Goal: Information Seeking & Learning: Learn about a topic

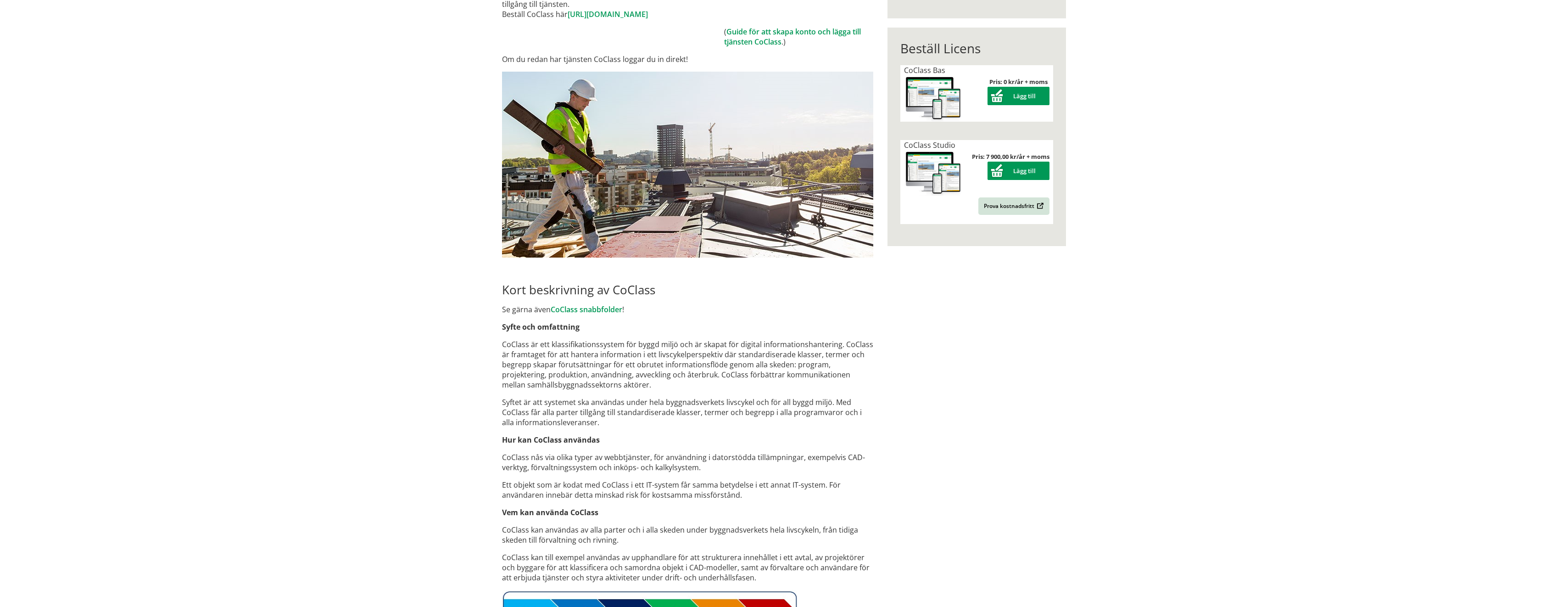
scroll to position [184, 0]
click at [728, 354] on p "CoClass är ett klassifikationssystem för byggd miljö och är skapat för digital …" at bounding box center [688, 363] width 371 height 51
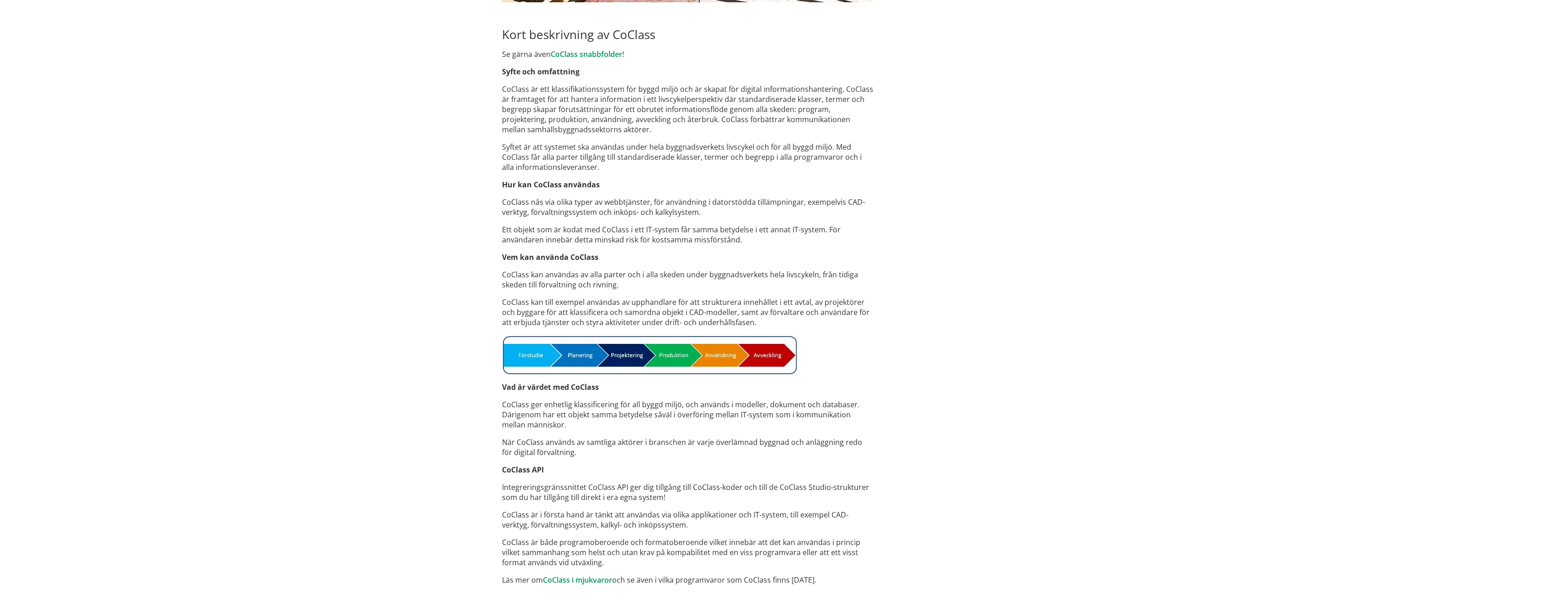
scroll to position [456, 0]
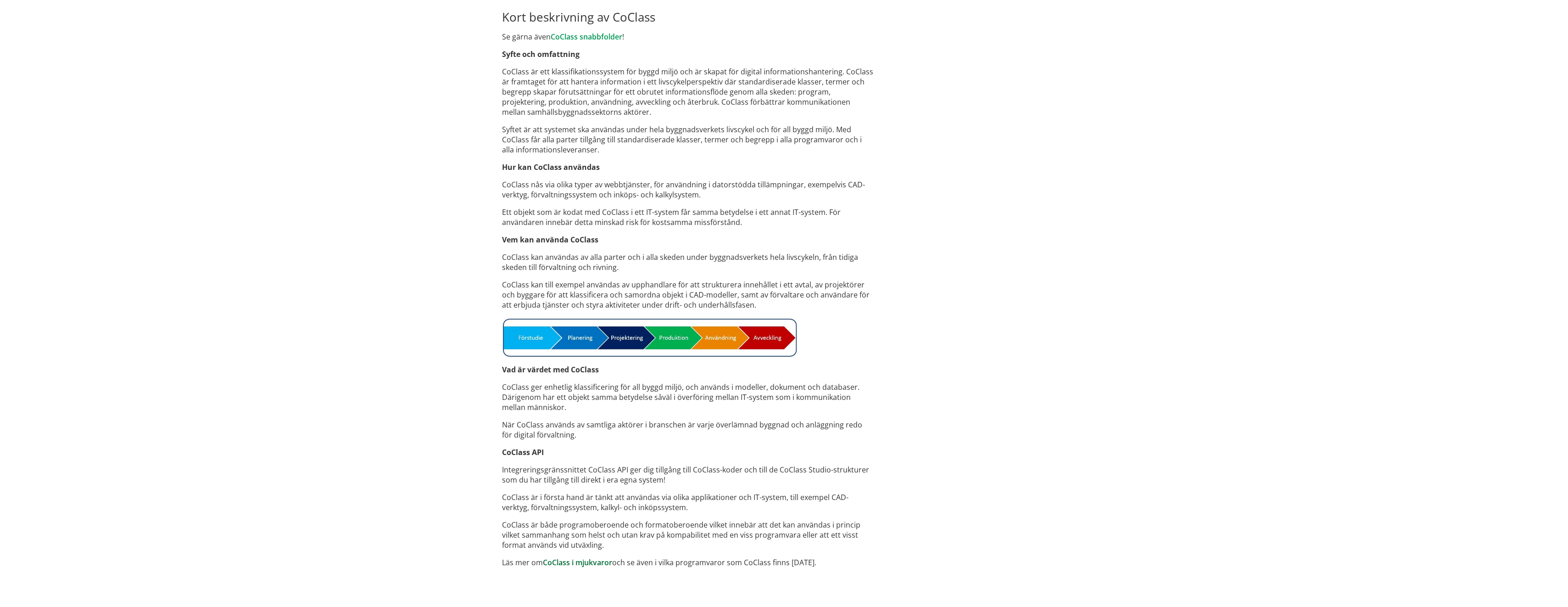
click at [585, 565] on link "CoClass i mjukvaror" at bounding box center [578, 562] width 69 height 10
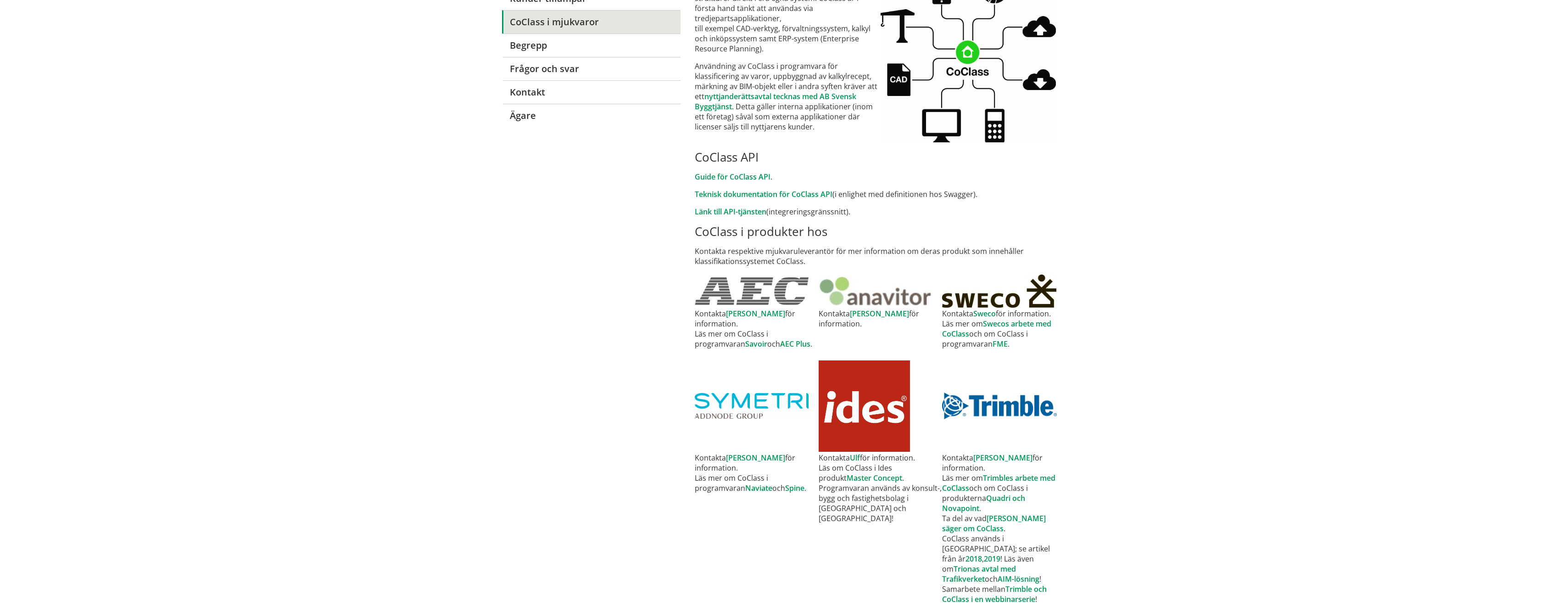
scroll to position [184, 0]
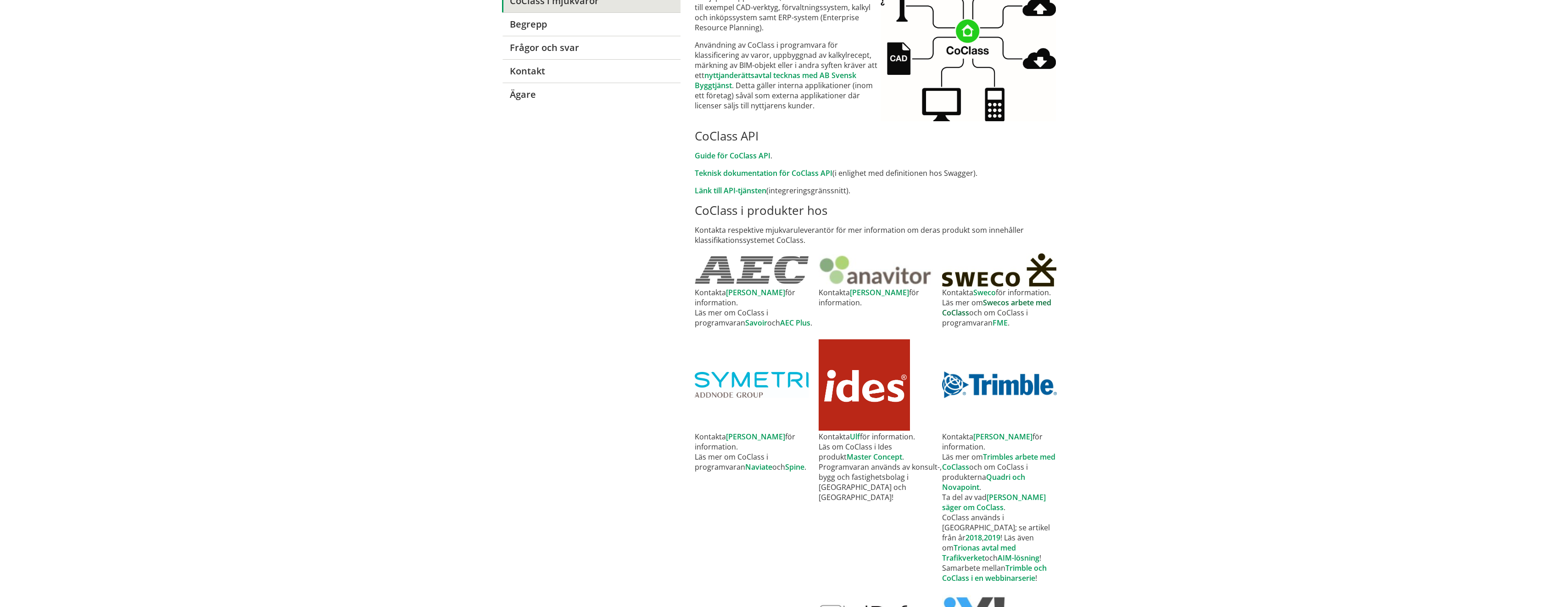
click at [1015, 301] on link "Swecos arbete med CoClass" at bounding box center [996, 307] width 109 height 20
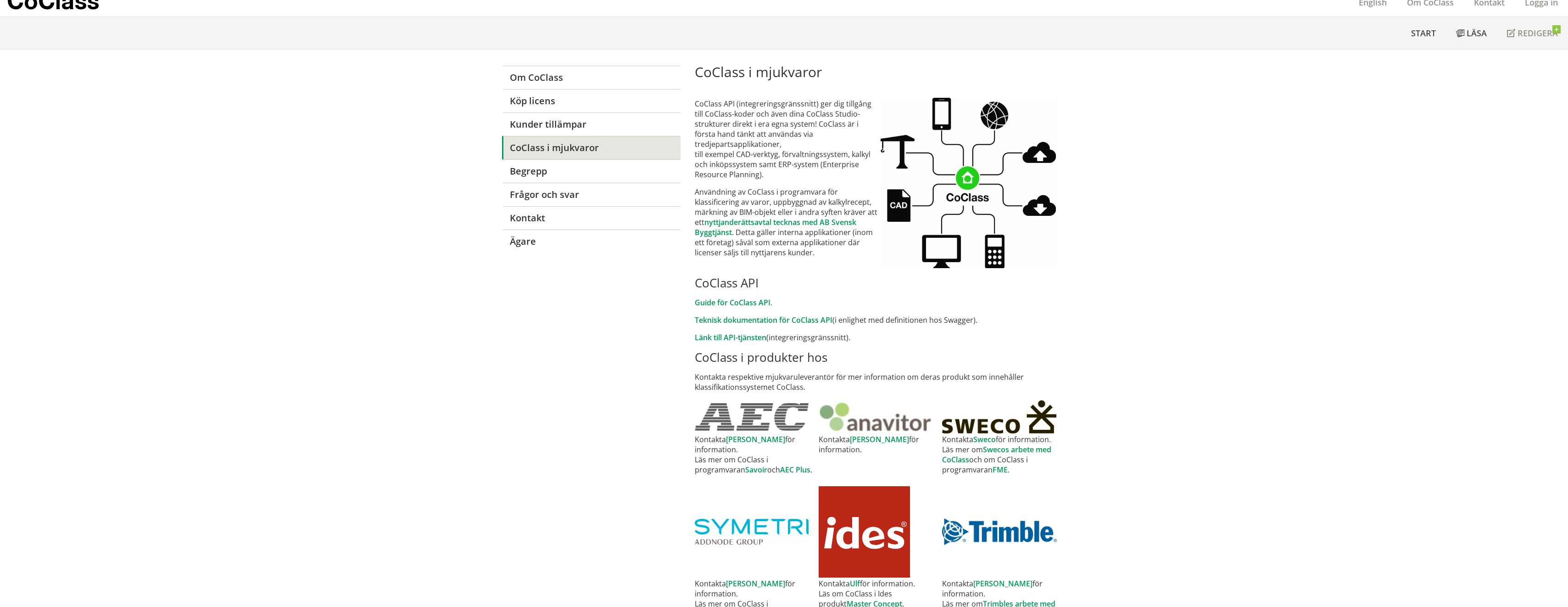
scroll to position [0, 0]
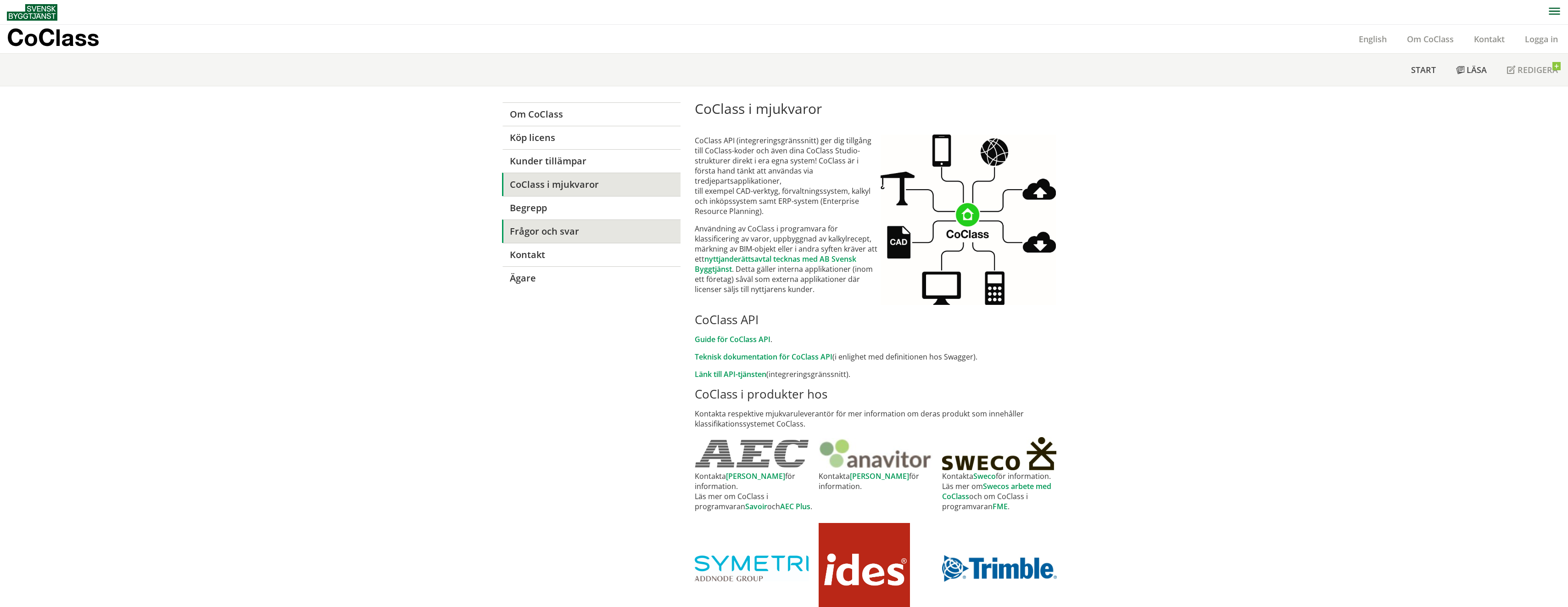
click at [566, 221] on link "Frågor och svar" at bounding box center [591, 231] width 178 height 23
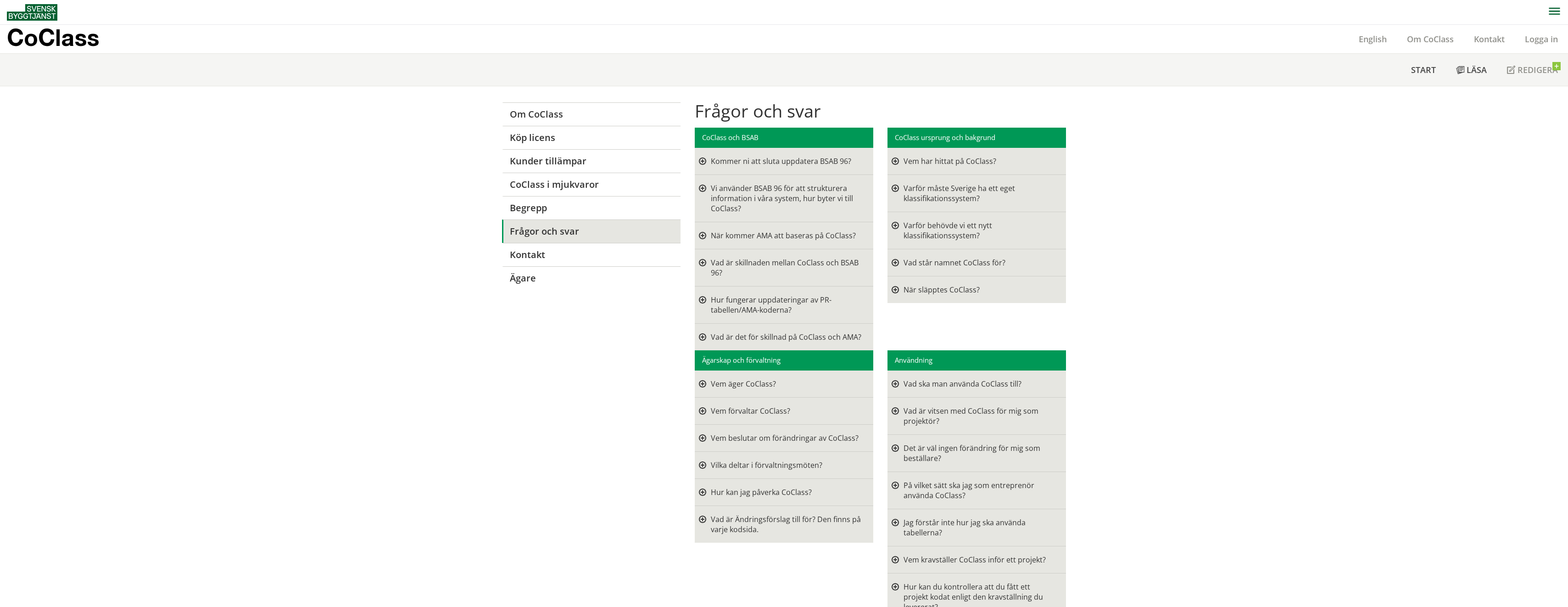
click at [700, 298] on div at bounding box center [702, 304] width 7 height 20
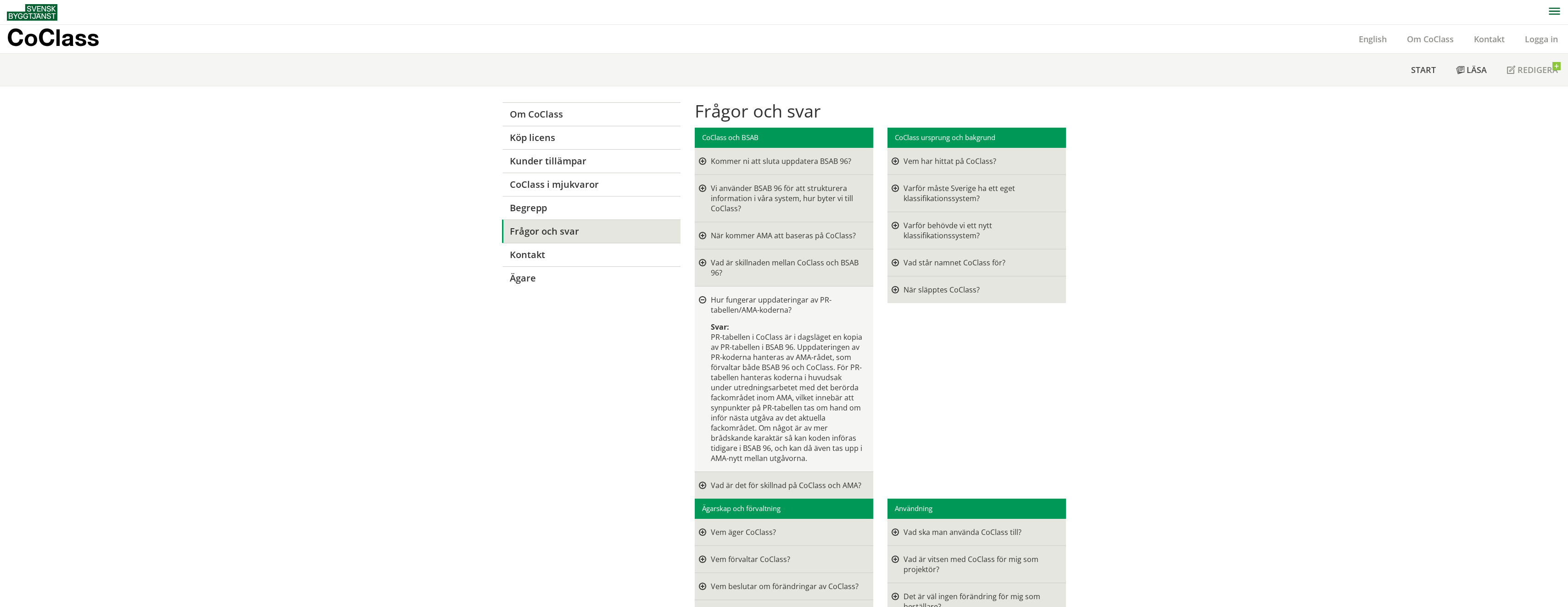
click at [700, 298] on div at bounding box center [702, 300] width 7 height 7
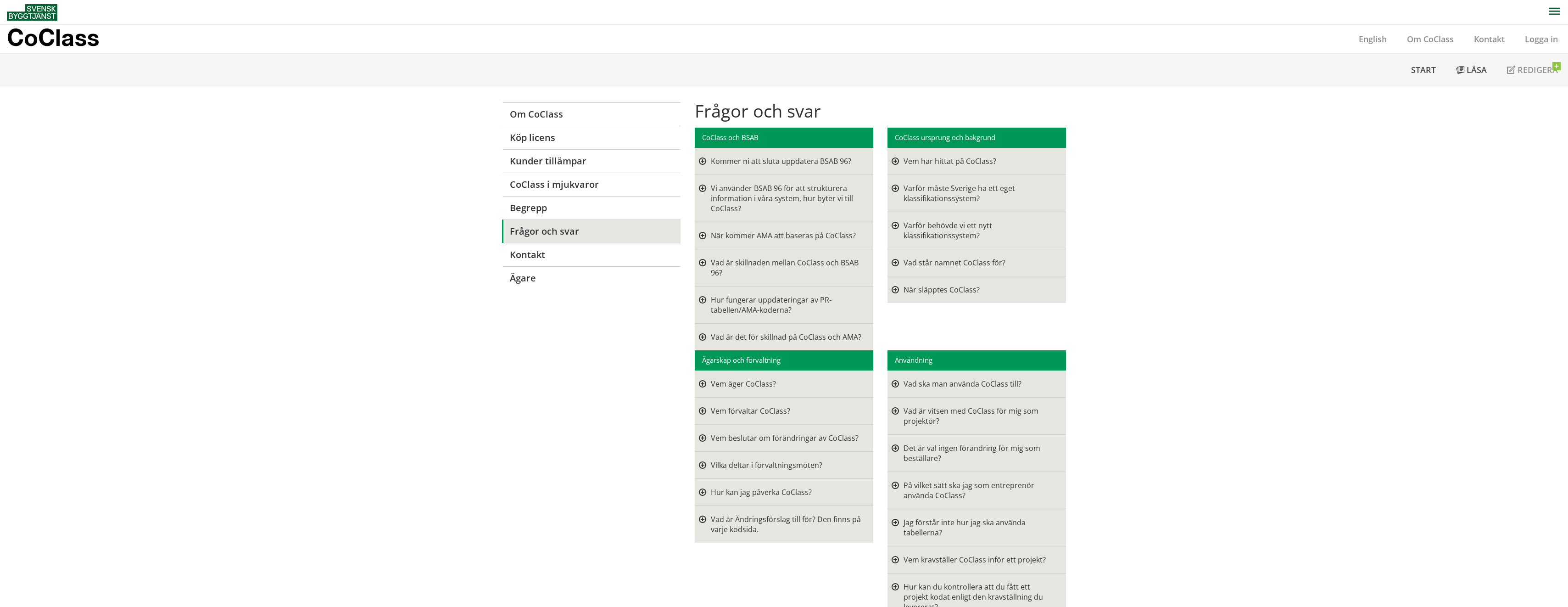
click at [699, 338] on div at bounding box center [702, 337] width 7 height 10
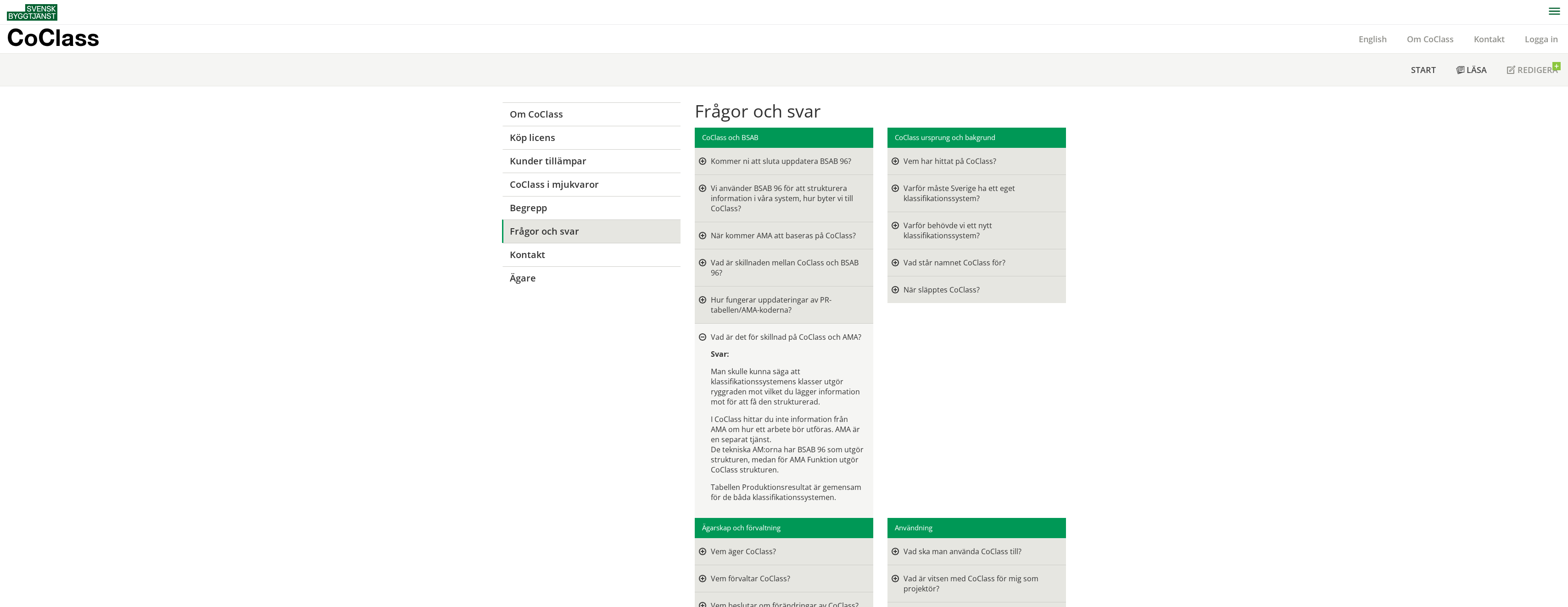
click at [699, 335] on div at bounding box center [702, 337] width 7 height 7
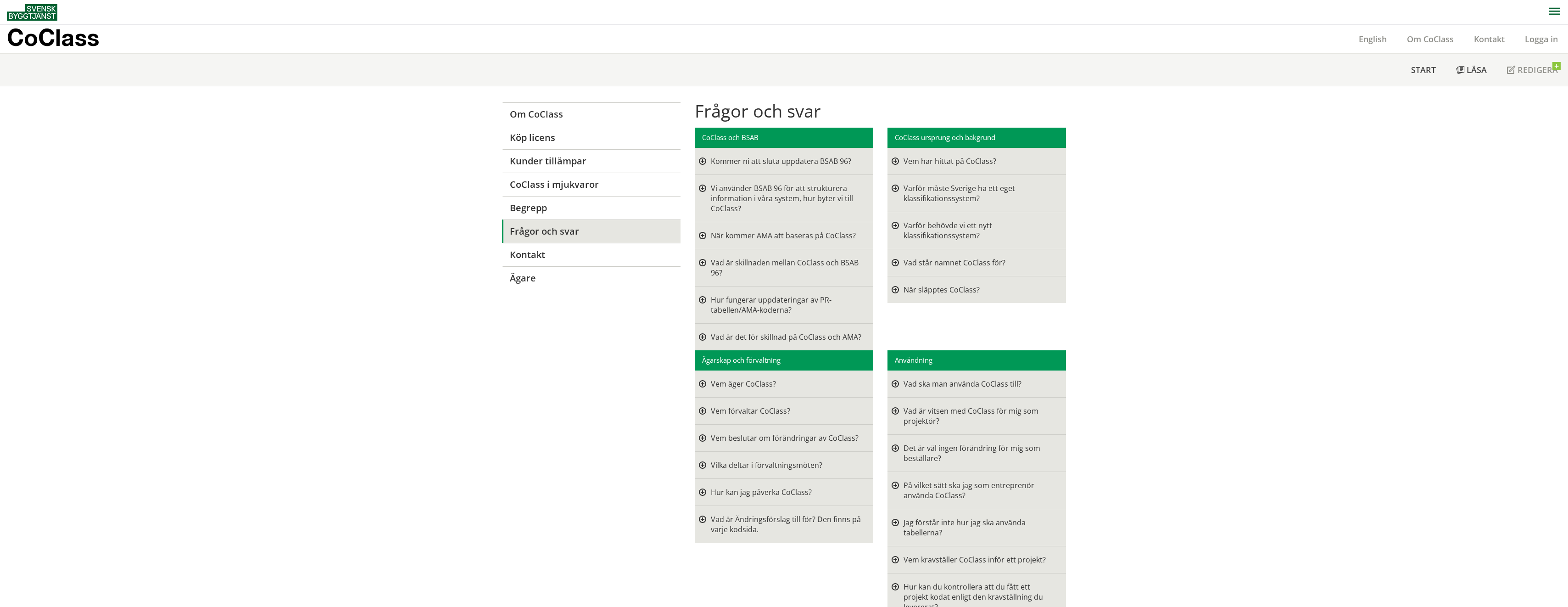
click at [892, 289] on div at bounding box center [895, 289] width 7 height 10
click at [892, 289] on div at bounding box center [895, 290] width 7 height 7
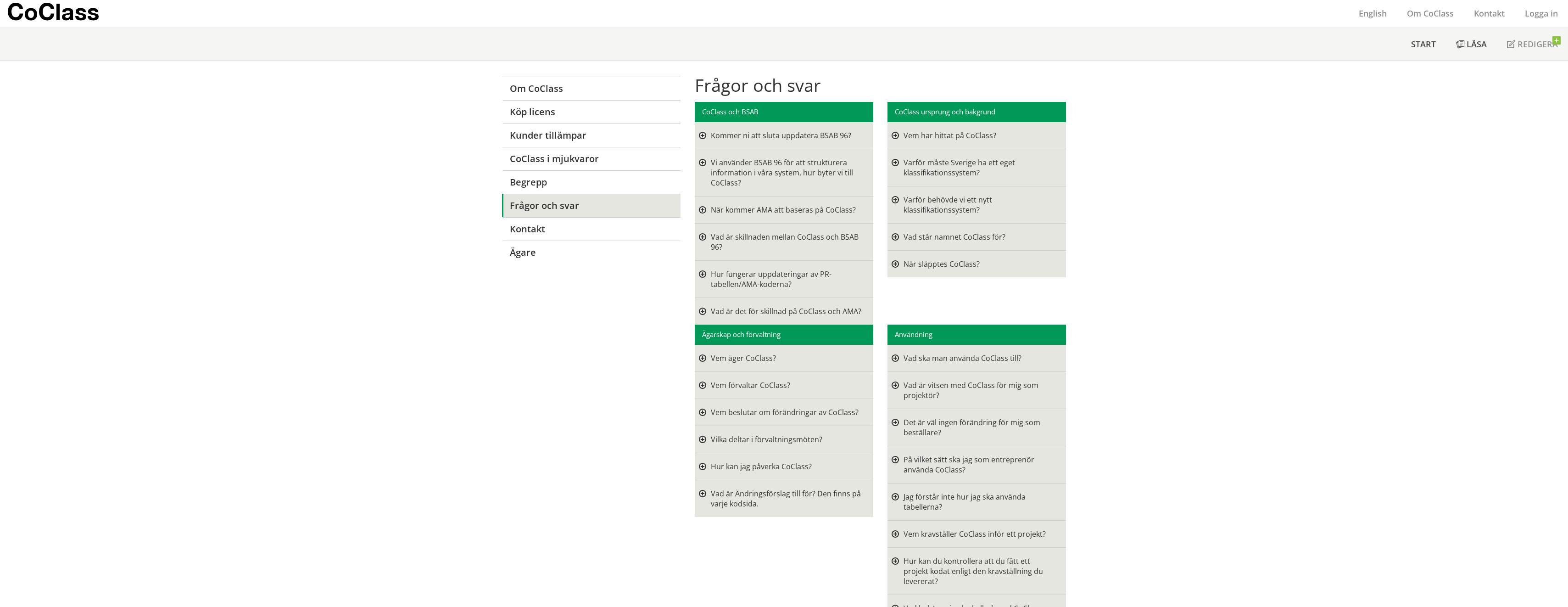
scroll to position [46, 0]
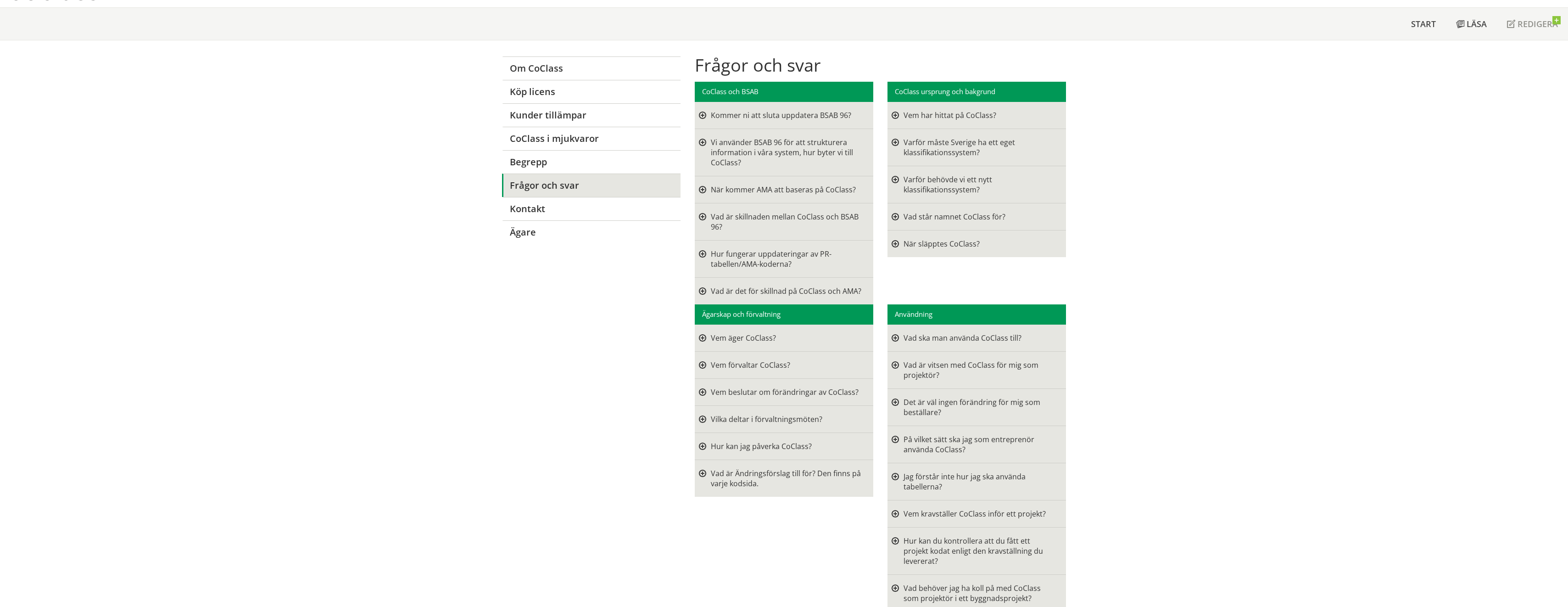
click at [893, 337] on div at bounding box center [895, 338] width 7 height 10
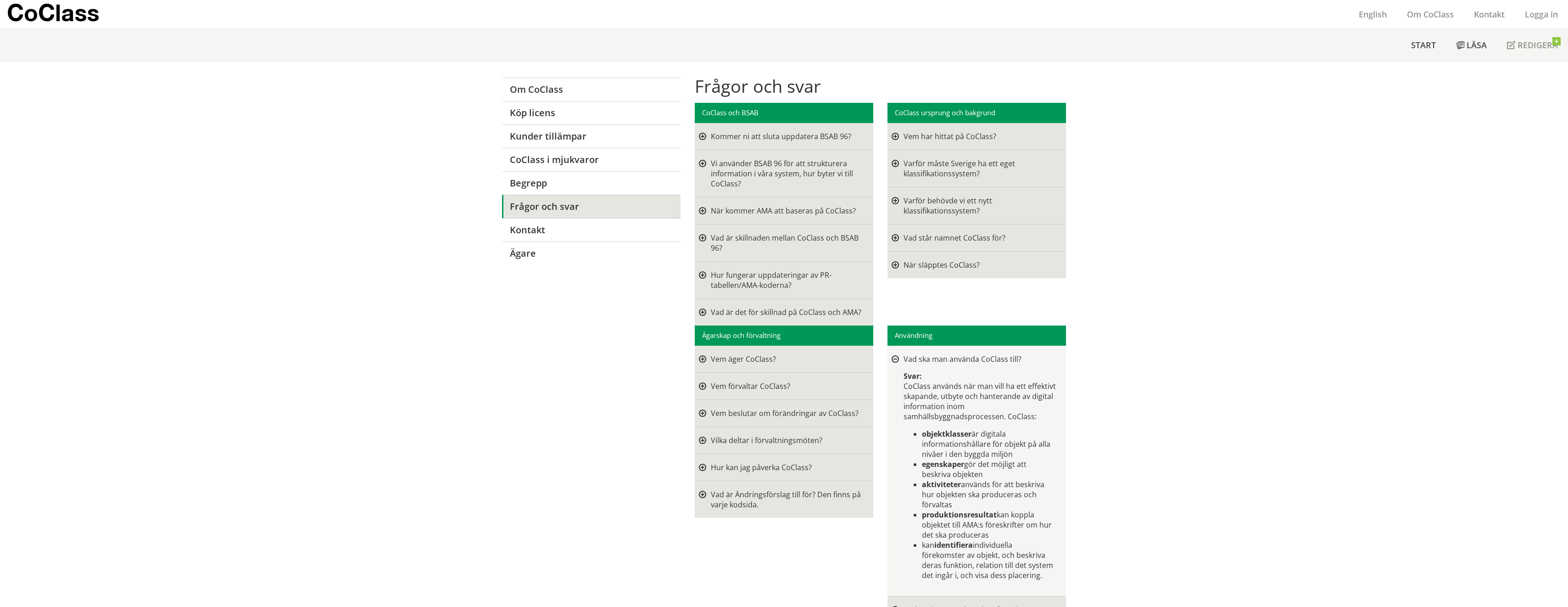
scroll to position [0, 0]
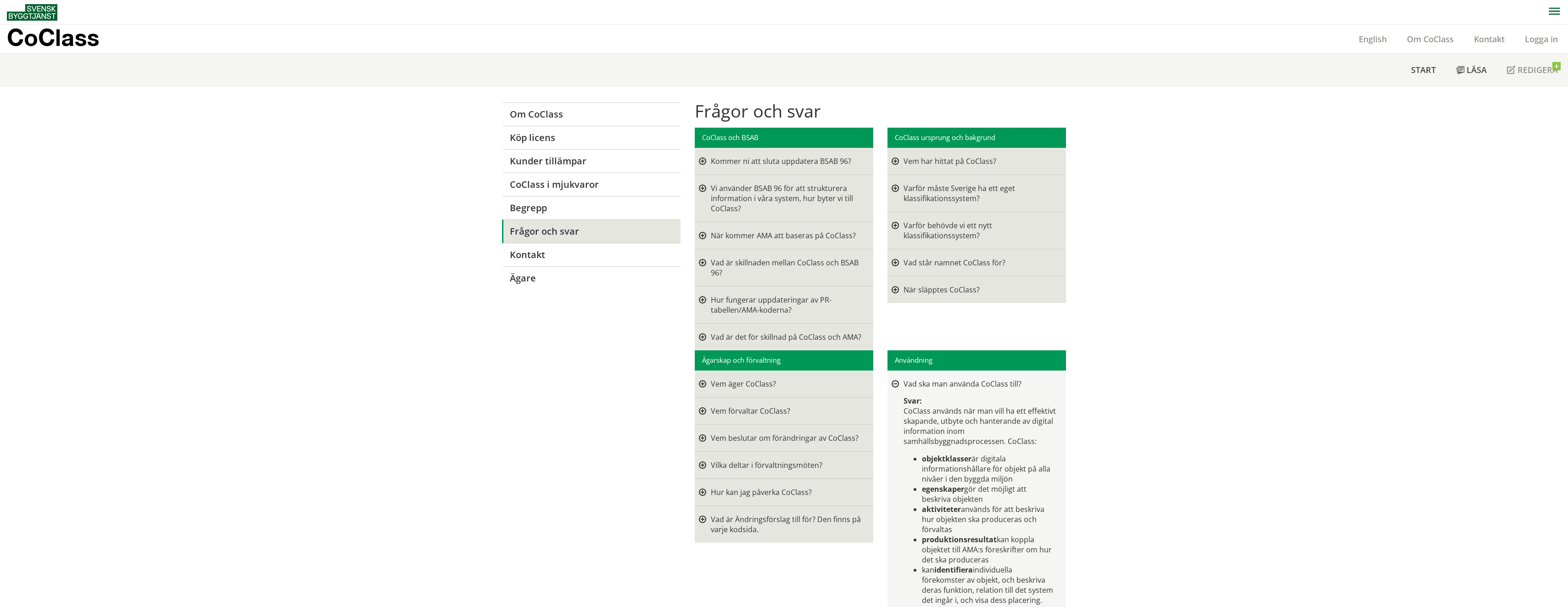
click at [892, 382] on div at bounding box center [895, 384] width 7 height 7
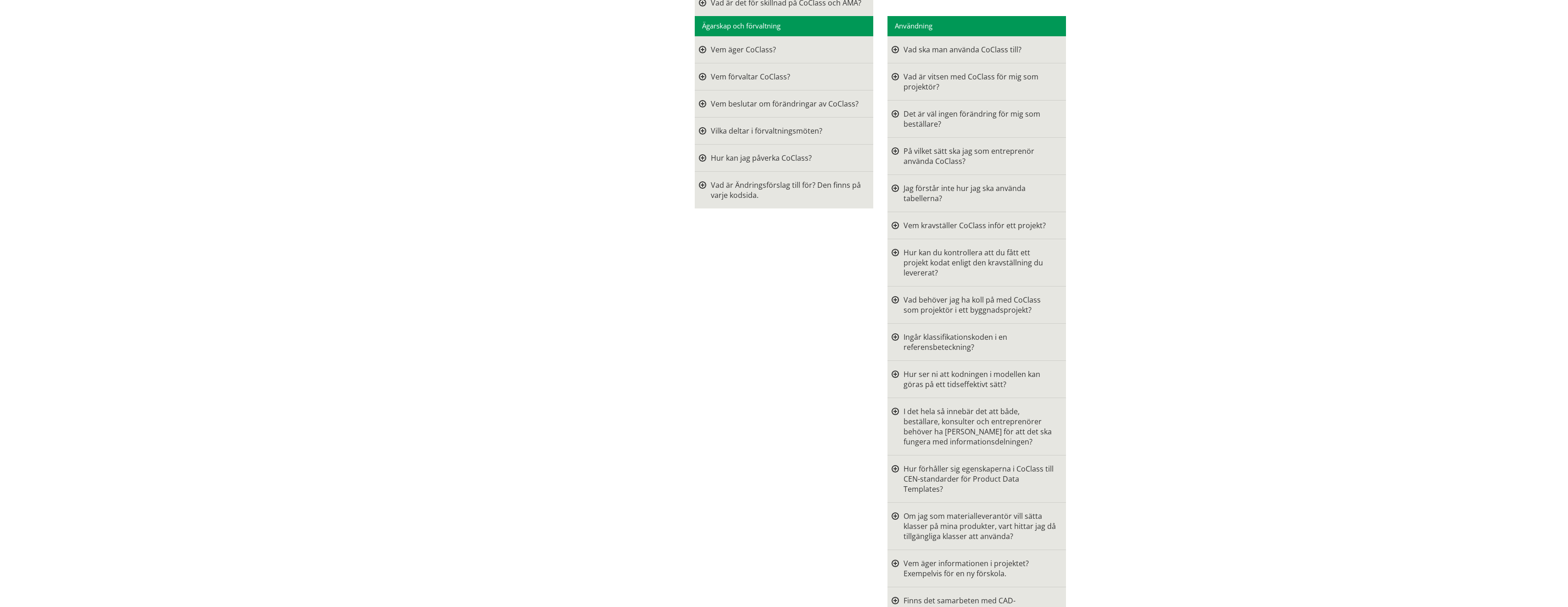
scroll to position [321, 0]
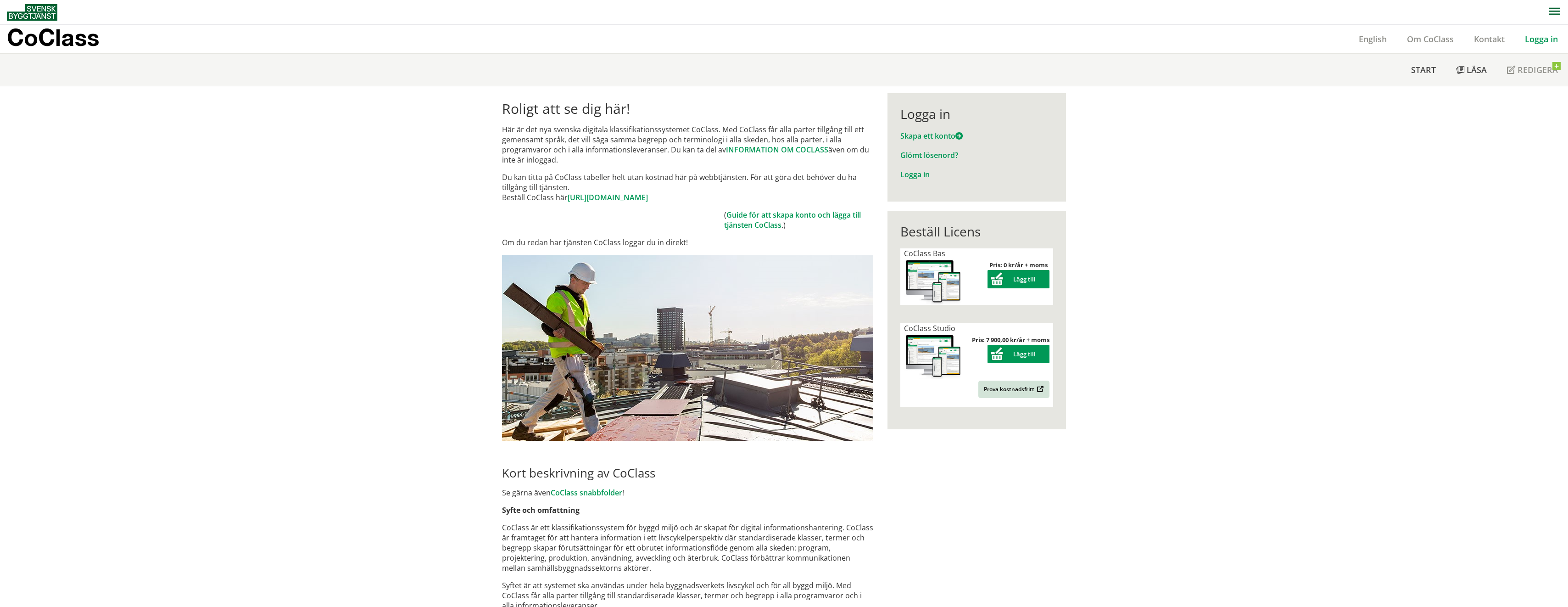
click at [1533, 42] on link "Logga in" at bounding box center [1541, 39] width 53 height 11
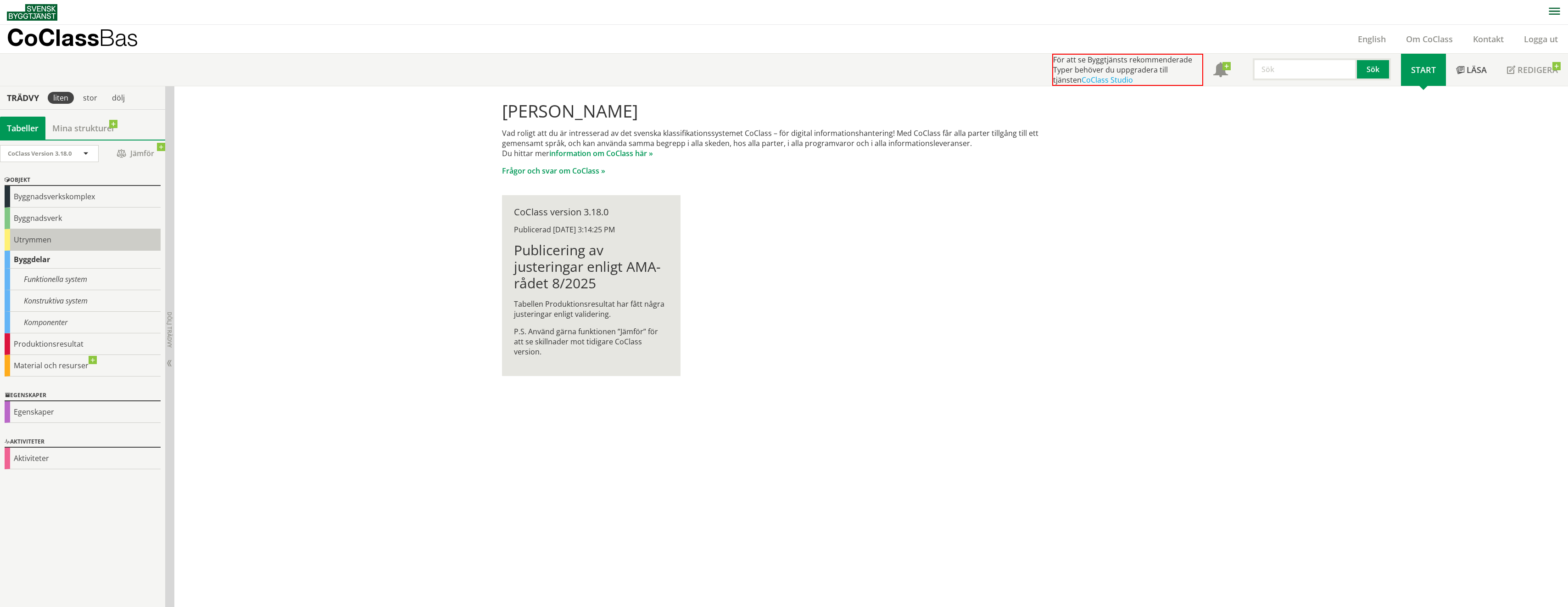
click at [68, 245] on div "Utrymmen" at bounding box center [83, 239] width 156 height 21
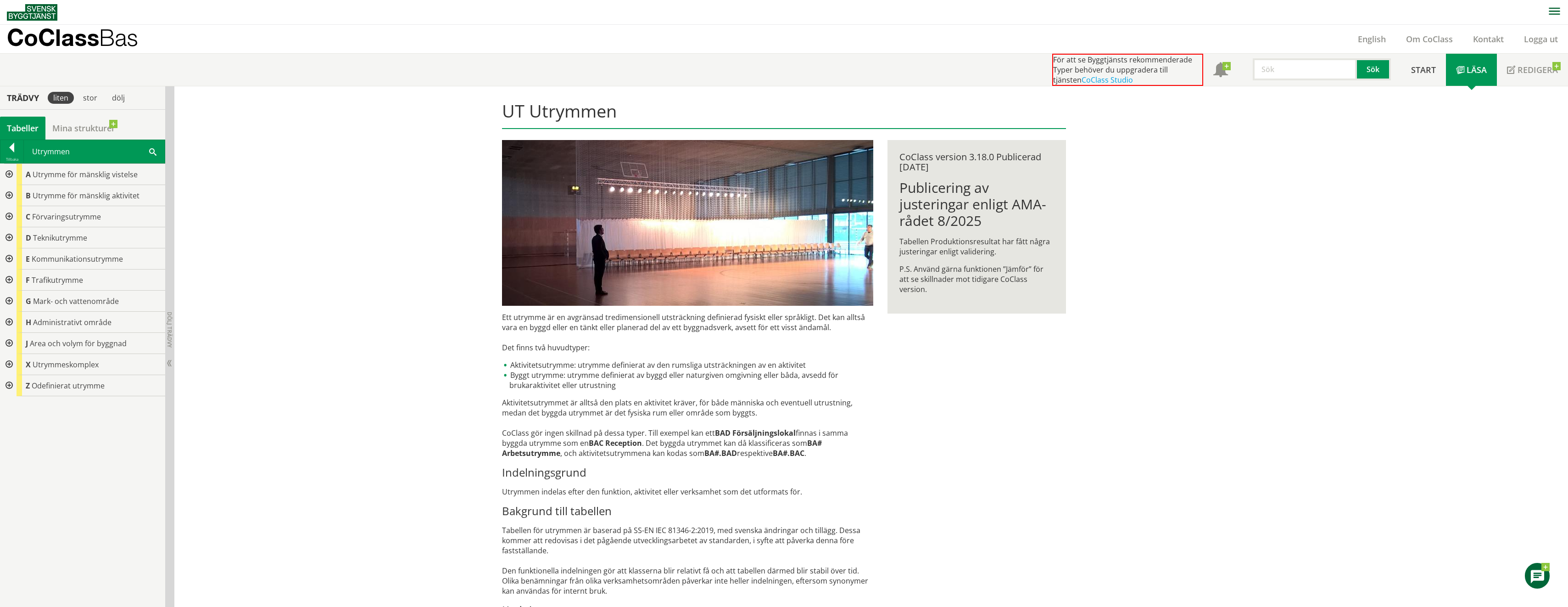
click at [7, 170] on div at bounding box center [8, 174] width 16 height 21
click at [18, 195] on div at bounding box center [15, 195] width 16 height 21
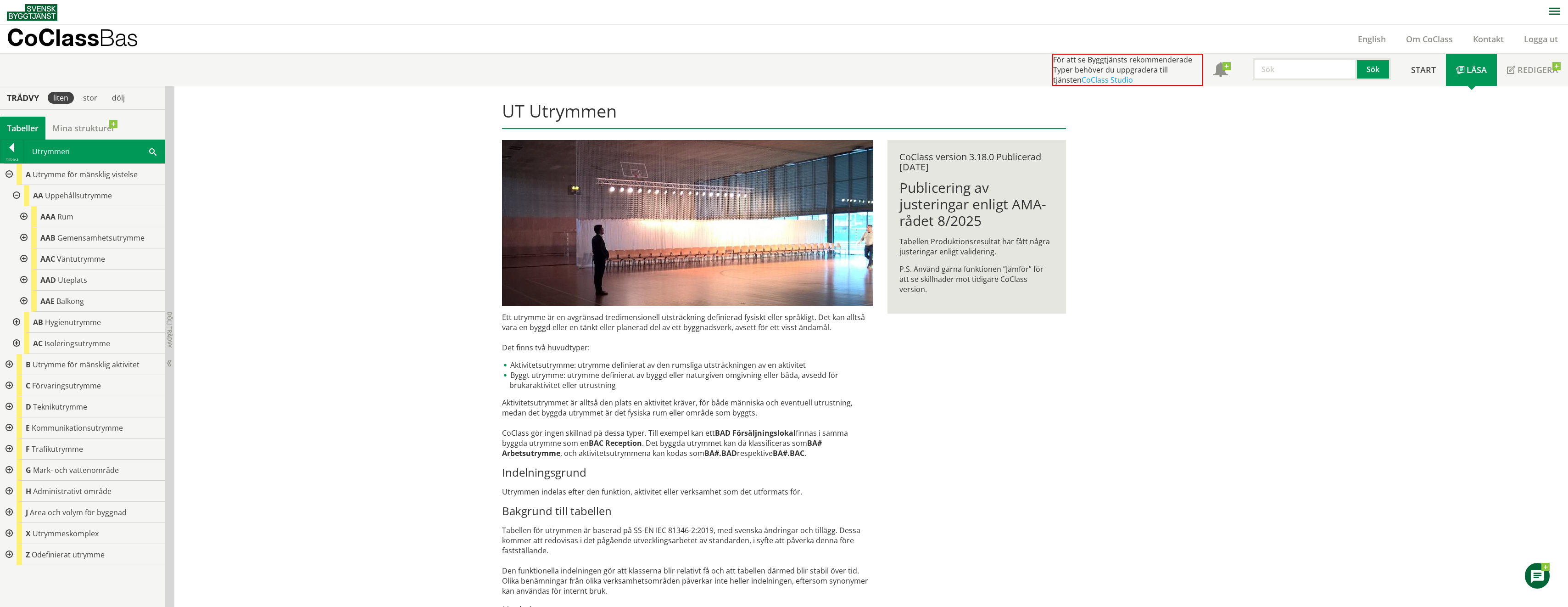
click at [18, 195] on div at bounding box center [15, 195] width 16 height 21
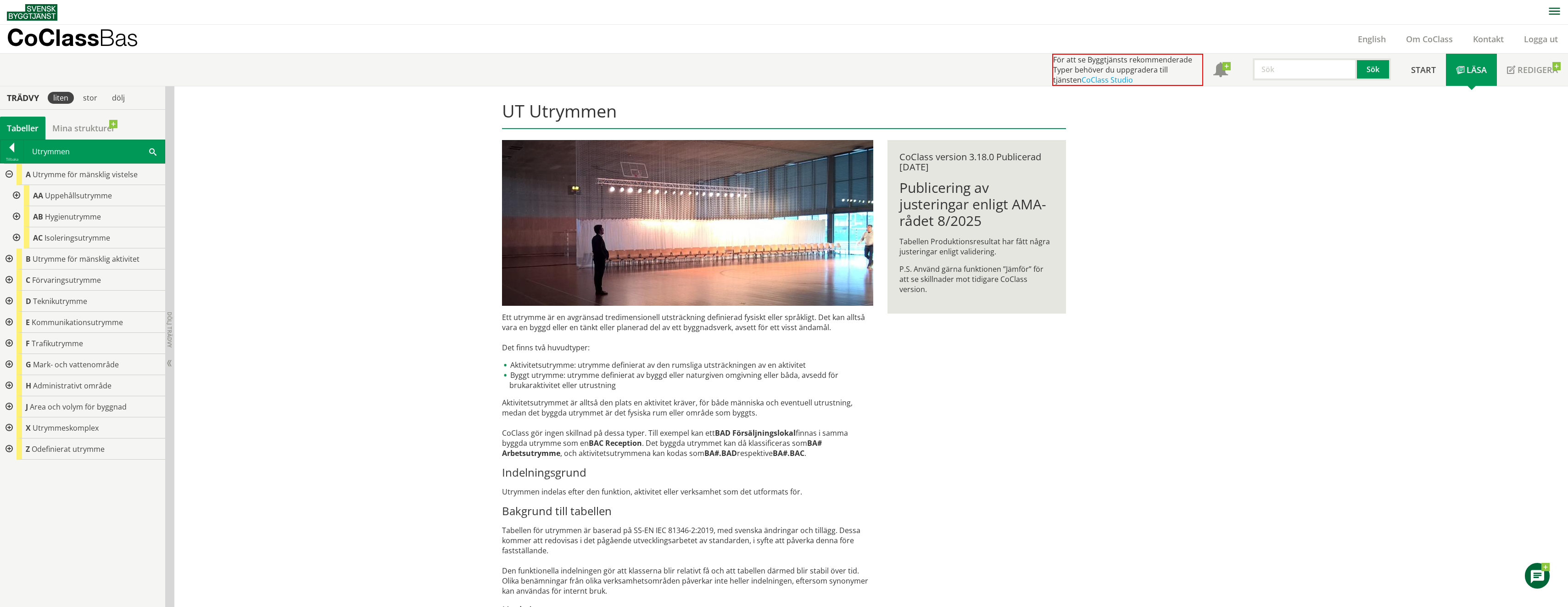
click at [10, 174] on div at bounding box center [8, 174] width 16 height 21
click at [9, 216] on div at bounding box center [8, 216] width 16 height 21
click at [9, 236] on div at bounding box center [8, 237] width 16 height 21
click at [18, 261] on div at bounding box center [15, 259] width 16 height 21
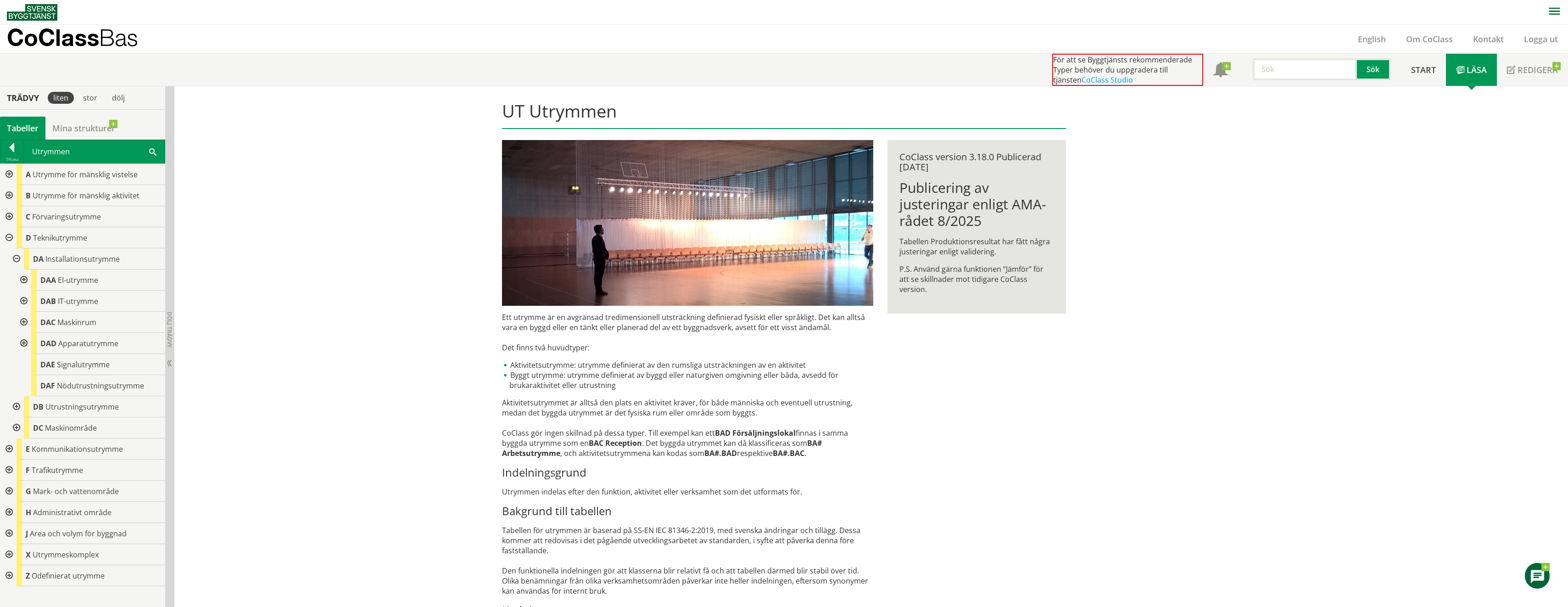
click at [18, 261] on div at bounding box center [15, 259] width 16 height 21
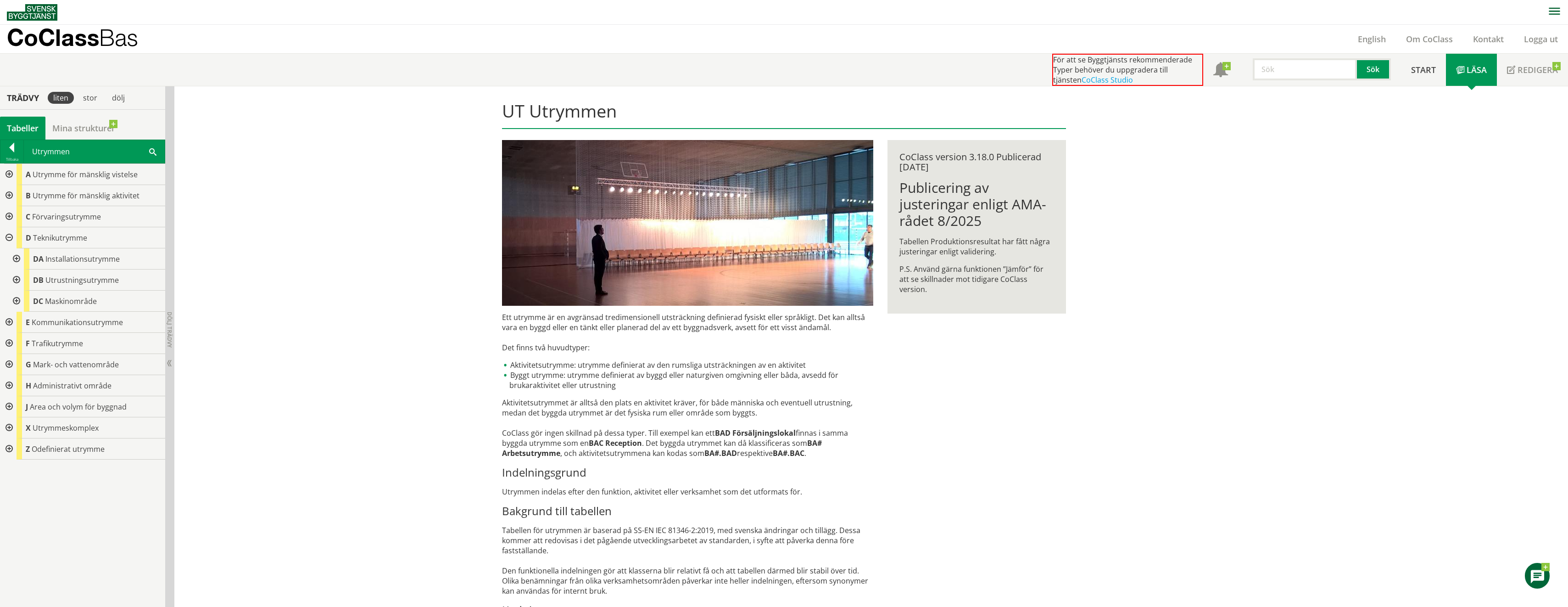
click at [18, 300] on div at bounding box center [15, 301] width 16 height 21
click at [16, 301] on div at bounding box center [15, 301] width 16 height 21
click at [7, 234] on div at bounding box center [8, 237] width 16 height 21
